Goal: Task Accomplishment & Management: Use online tool/utility

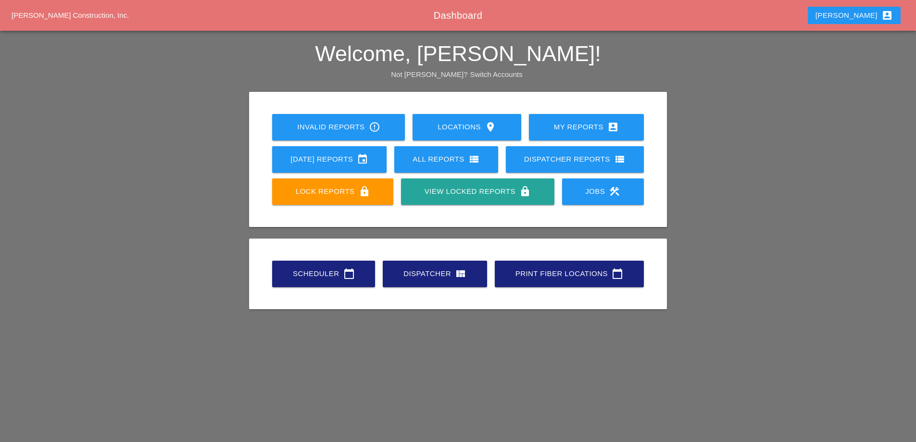
click at [319, 271] on div "Scheduler calendar_today" at bounding box center [324, 274] width 72 height 12
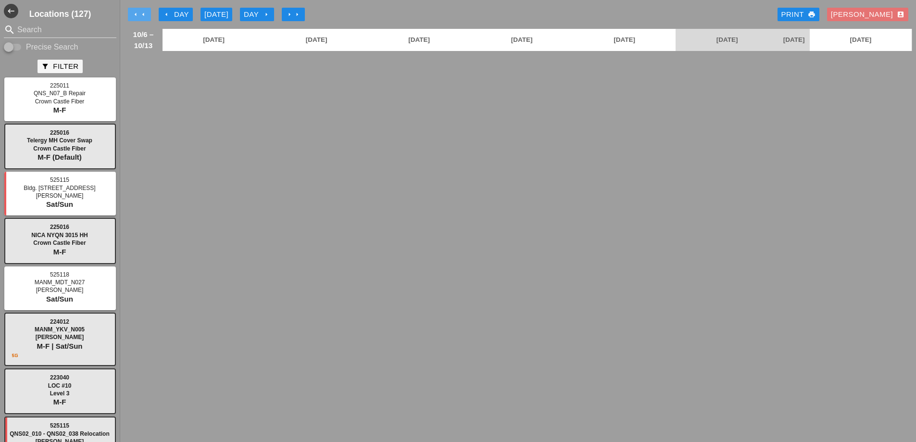
click at [141, 14] on icon "arrow_left" at bounding box center [143, 15] width 8 height 8
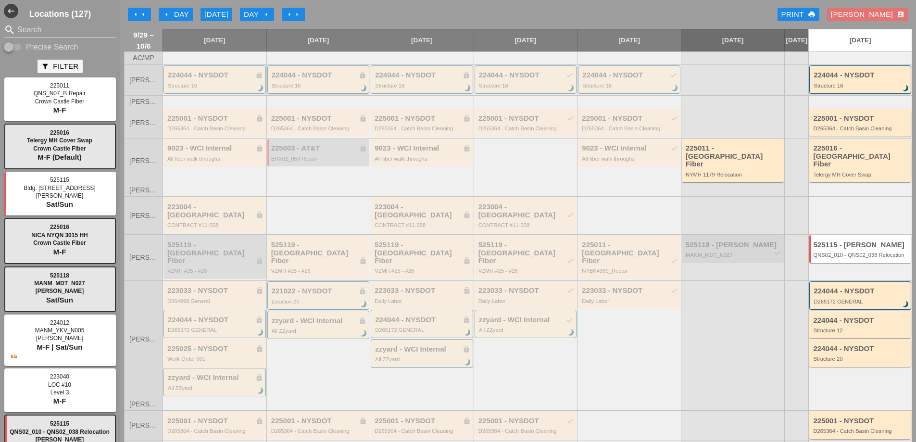
scroll to position [48, 0]
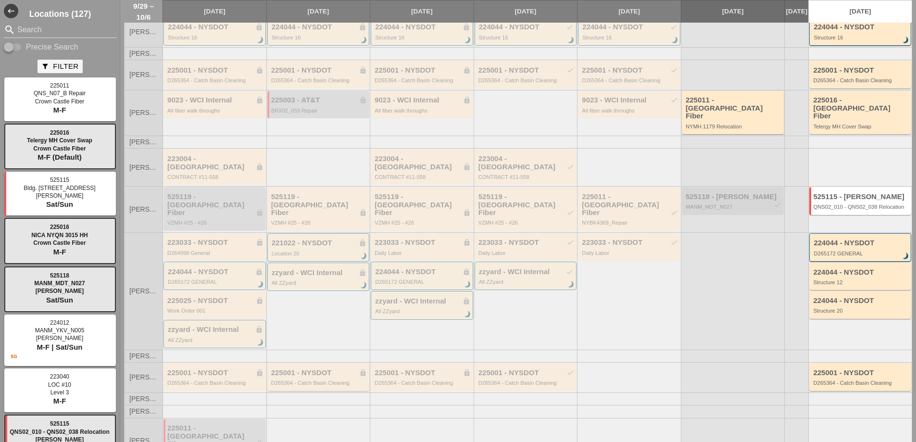
click at [310, 369] on div "225001 - NYSDOT lock" at bounding box center [319, 373] width 96 height 8
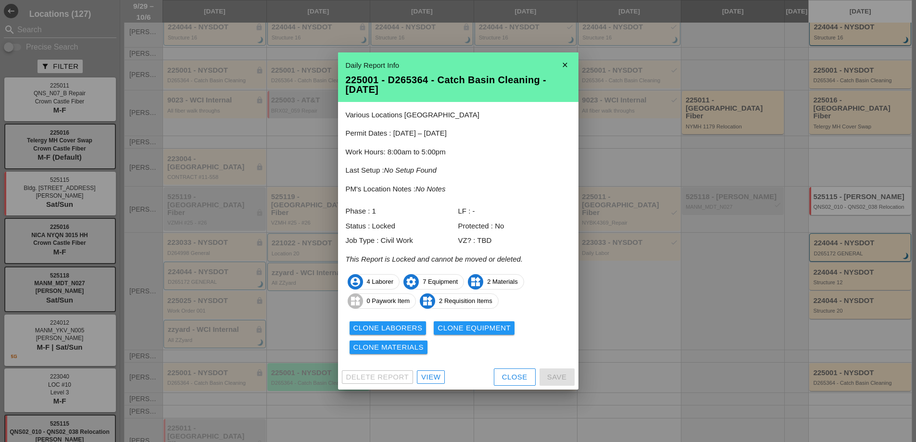
click at [302, 82] on div at bounding box center [458, 221] width 916 height 442
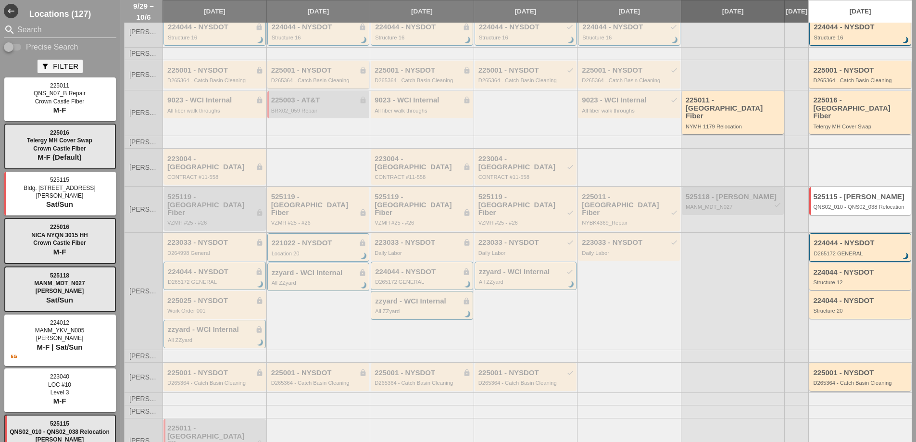
click at [302, 82] on div "225001 - NYSDOT lock D265364 - Catch Basin Cleaning" at bounding box center [319, 74] width 96 height 17
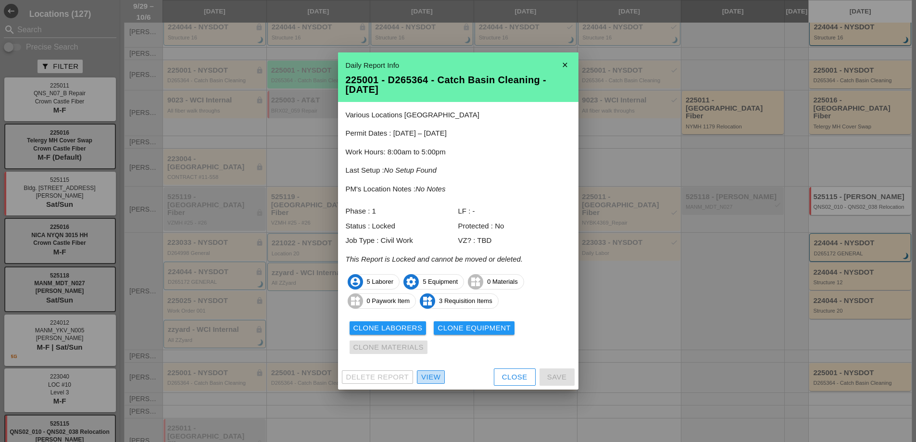
click at [435, 379] on div "View" at bounding box center [430, 377] width 19 height 11
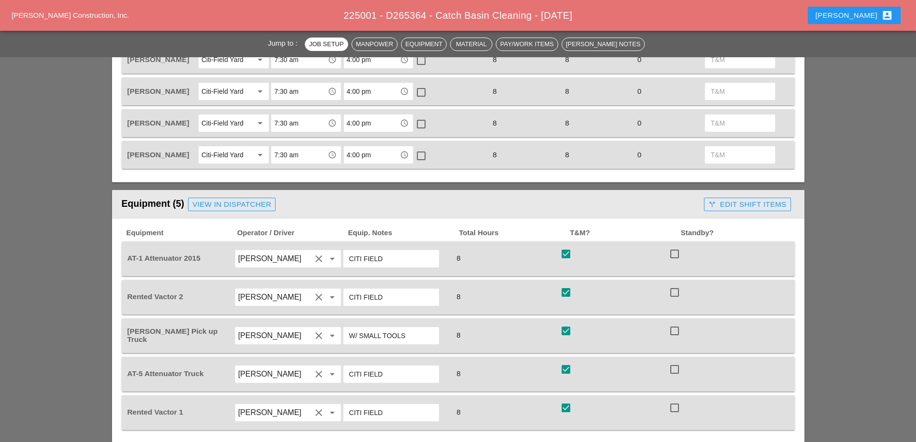
scroll to position [577, 0]
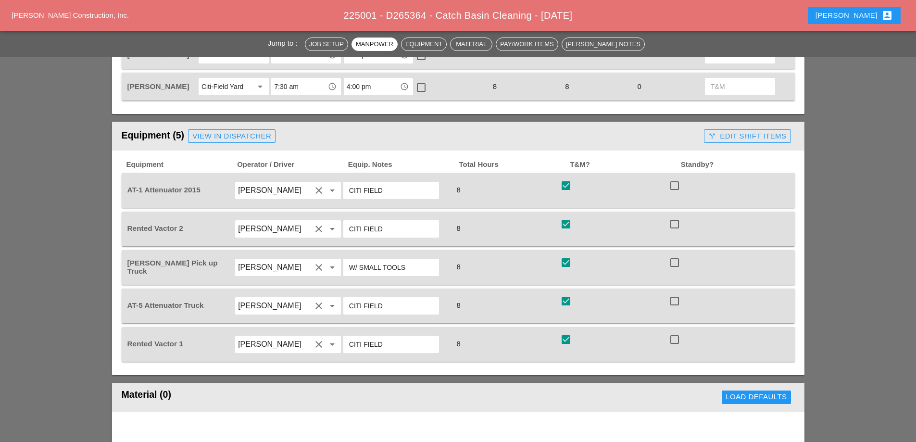
click at [566, 187] on div at bounding box center [566, 185] width 16 height 16
checkbox input "false"
click at [567, 223] on div at bounding box center [566, 224] width 16 height 16
checkbox input "false"
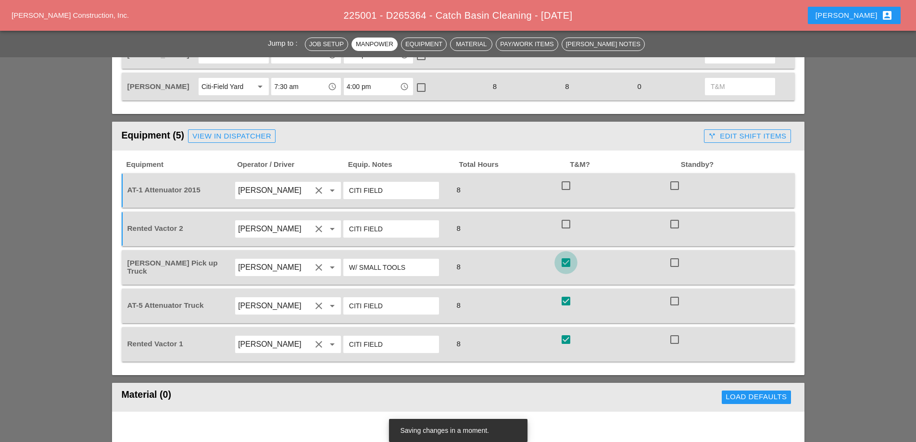
click at [567, 265] on div at bounding box center [566, 262] width 16 height 16
checkbox input "false"
click at [567, 302] on div at bounding box center [566, 301] width 16 height 16
checkbox input "false"
click at [567, 340] on div at bounding box center [566, 339] width 16 height 16
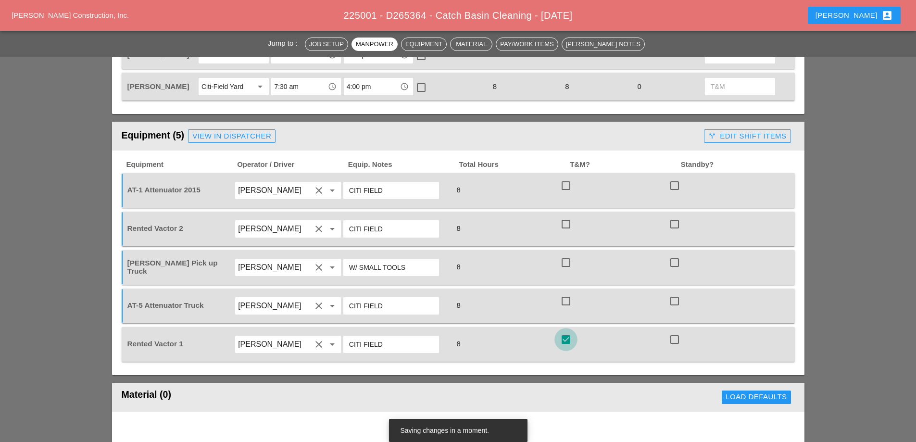
checkbox input "false"
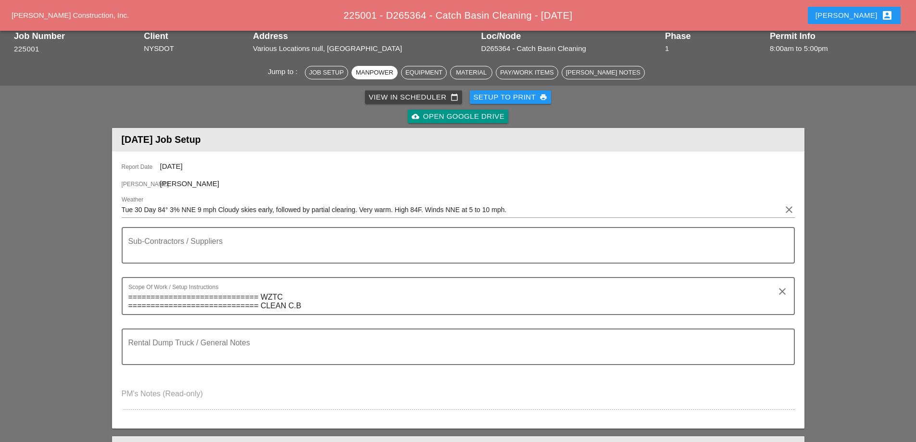
scroll to position [0, 0]
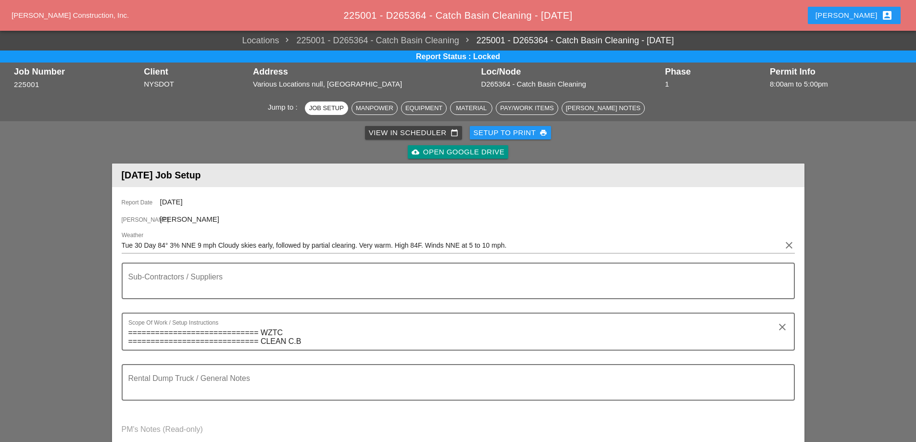
click at [398, 131] on div "View in Scheduler calendar_today" at bounding box center [413, 132] width 89 height 11
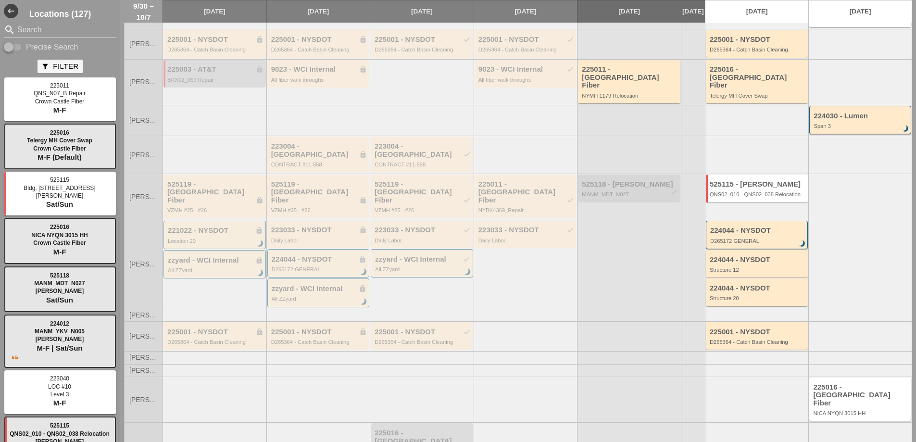
scroll to position [102, 0]
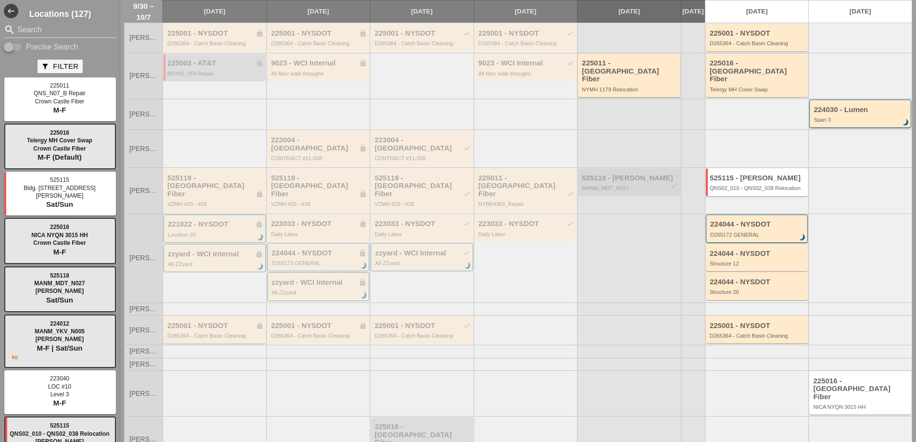
click at [203, 333] on div "D265364 - Catch Basin Cleaning" at bounding box center [215, 336] width 96 height 6
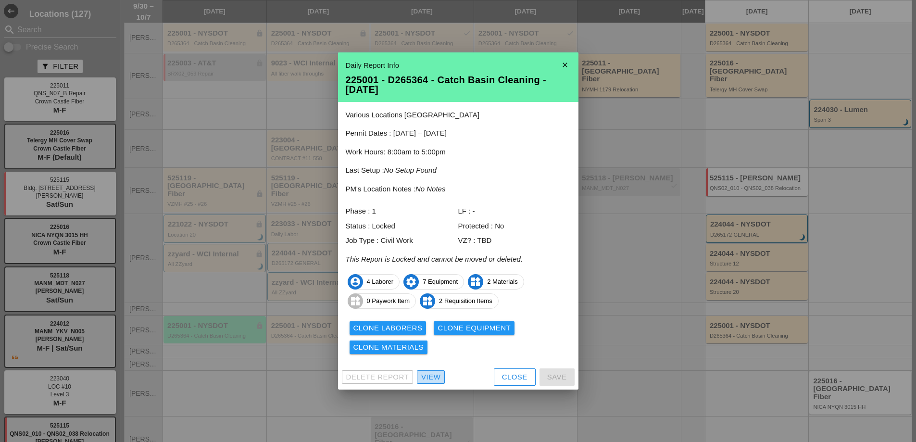
click at [435, 379] on div "View" at bounding box center [430, 377] width 19 height 11
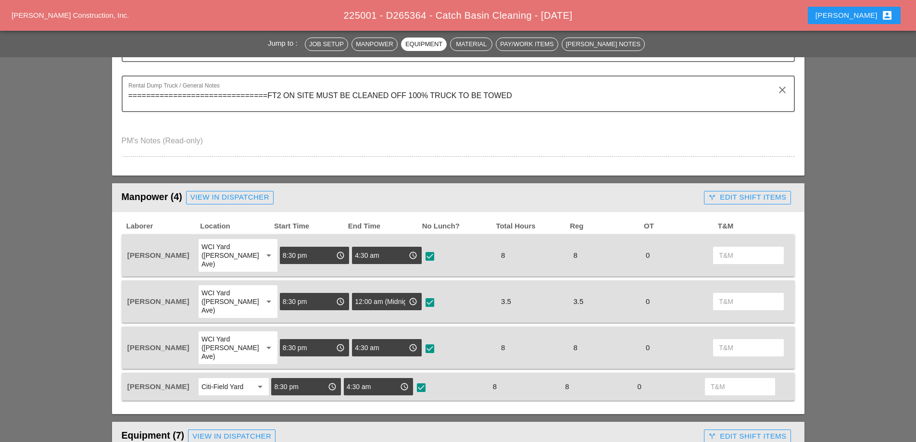
scroll to position [96, 0]
